Goal: Transaction & Acquisition: Subscribe to service/newsletter

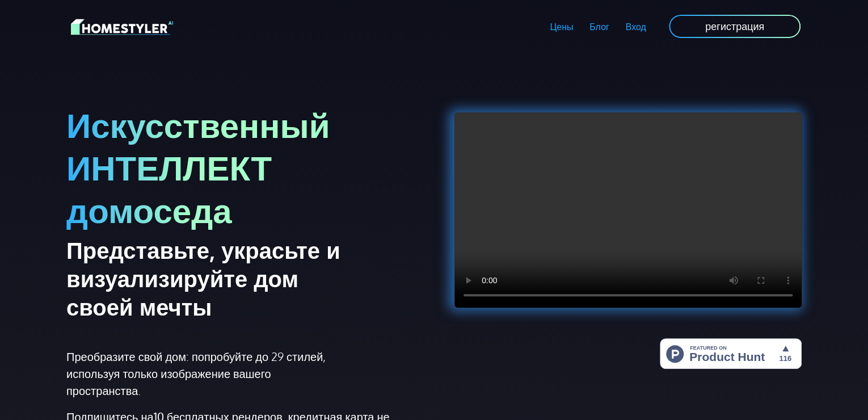
click at [746, 18] on link "регистрация" at bounding box center [735, 27] width 134 height 26
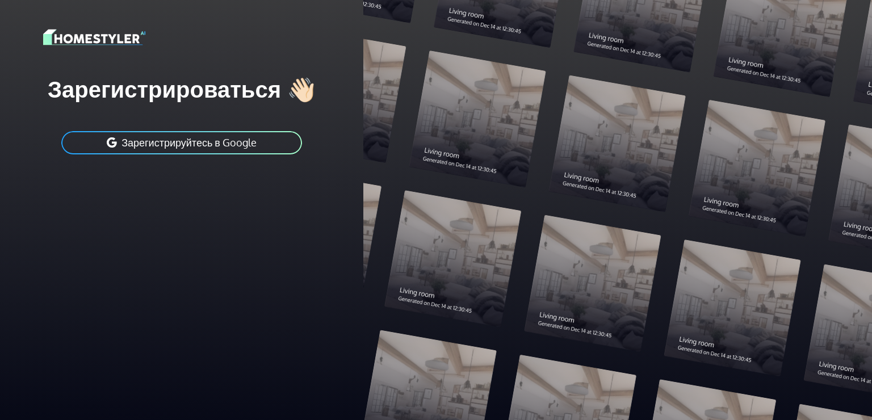
click at [276, 144] on button "Зарегистрируйтесь в Google" at bounding box center [181, 143] width 243 height 26
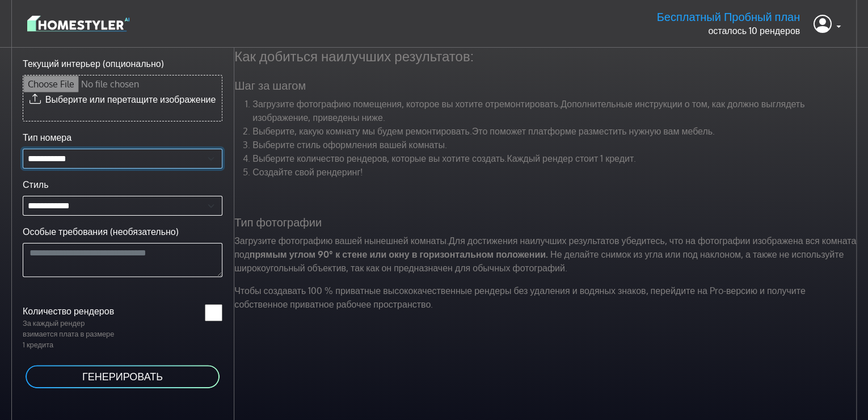
click at [99, 169] on select "**********" at bounding box center [123, 159] width 200 height 20
click at [325, 299] on ya-tr-span "Чтобы создавать 100 % приватные высококачественные рендеры без удаления и водян…" at bounding box center [519, 297] width 571 height 25
